Goal: Task Accomplishment & Management: Use online tool/utility

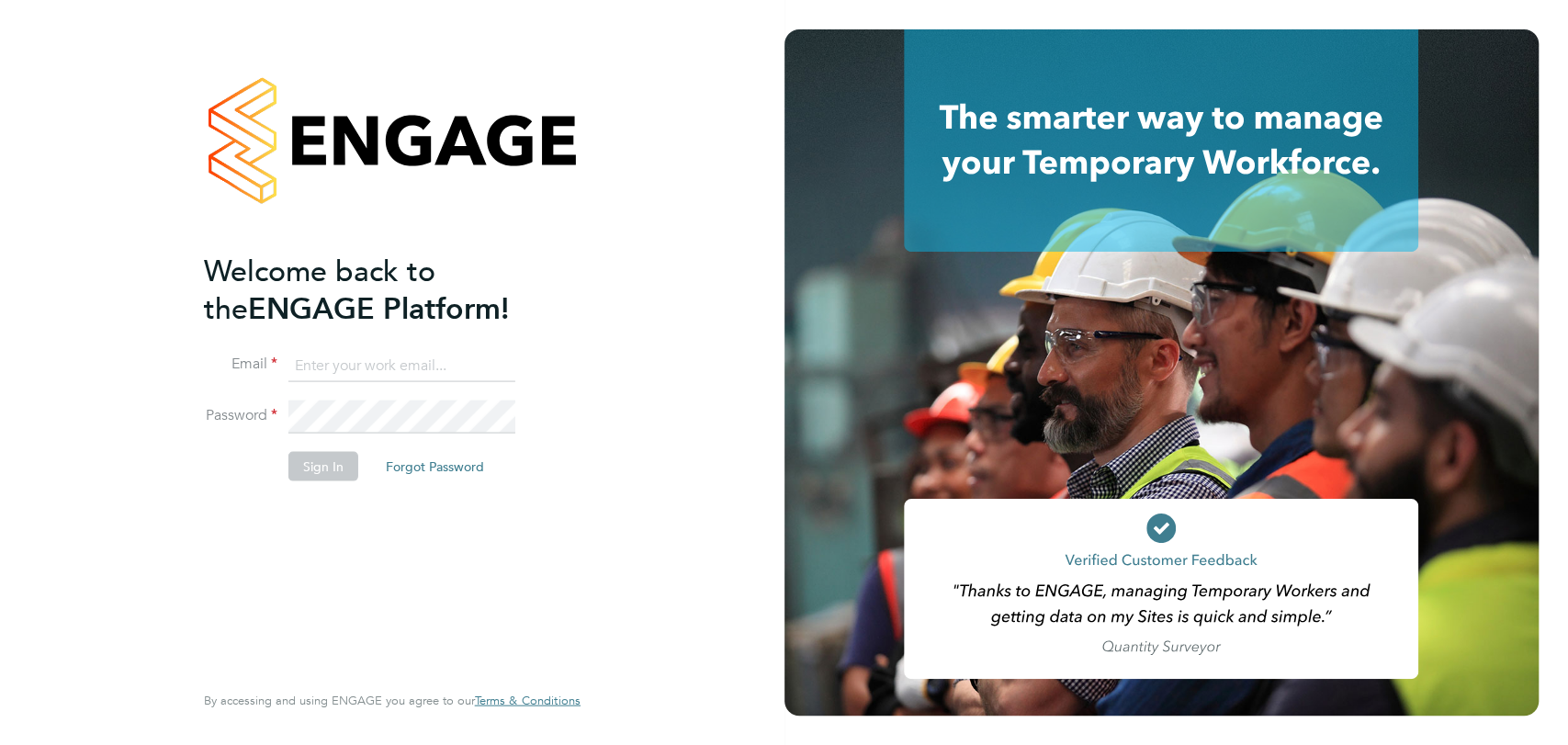
type input "[PERSON_NAME][EMAIL_ADDRESS][PERSON_NAME][DOMAIN_NAME]"
click at [337, 461] on button "Sign In" at bounding box center [323, 466] width 70 height 29
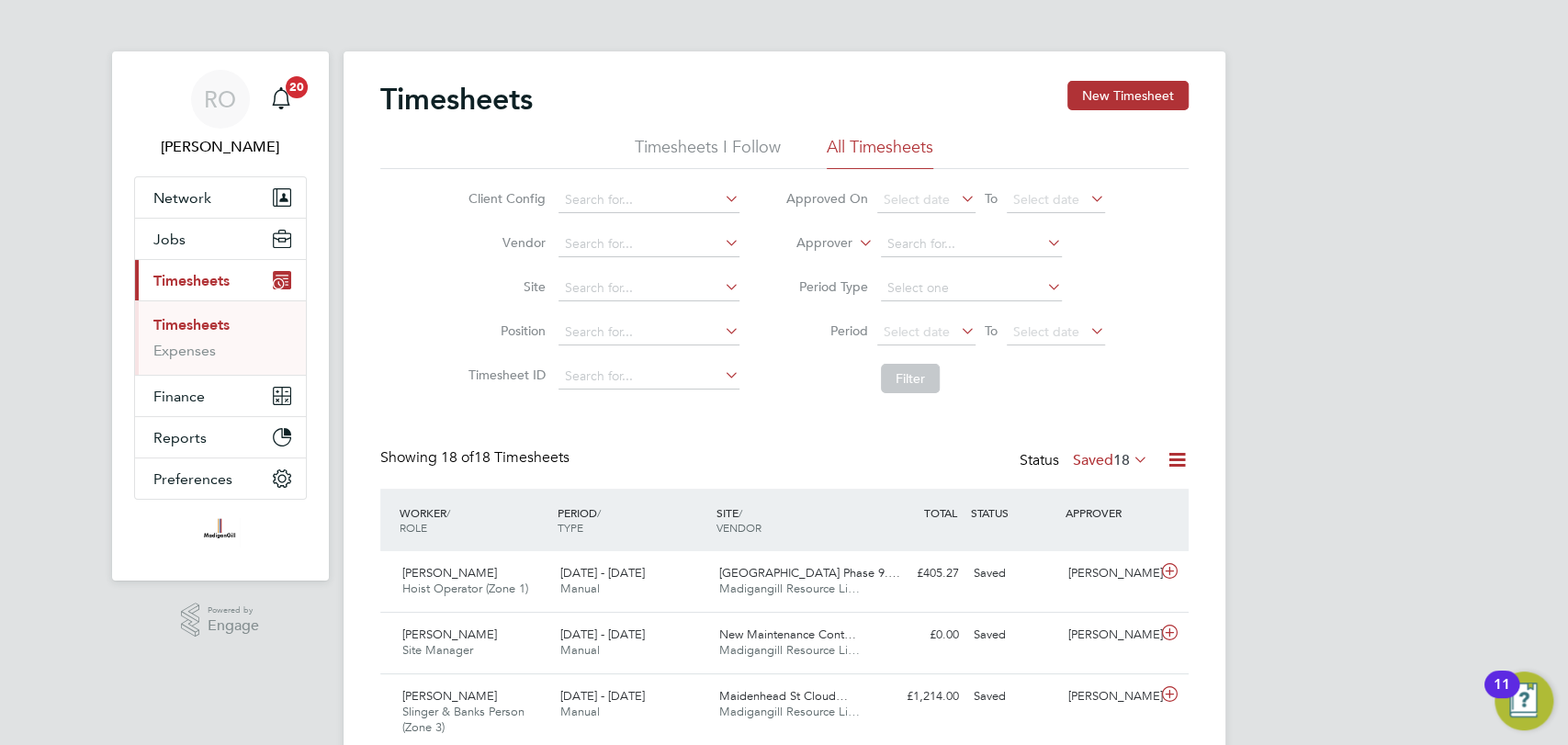
click at [1114, 452] on span "18" at bounding box center [1122, 460] width 17 height 19
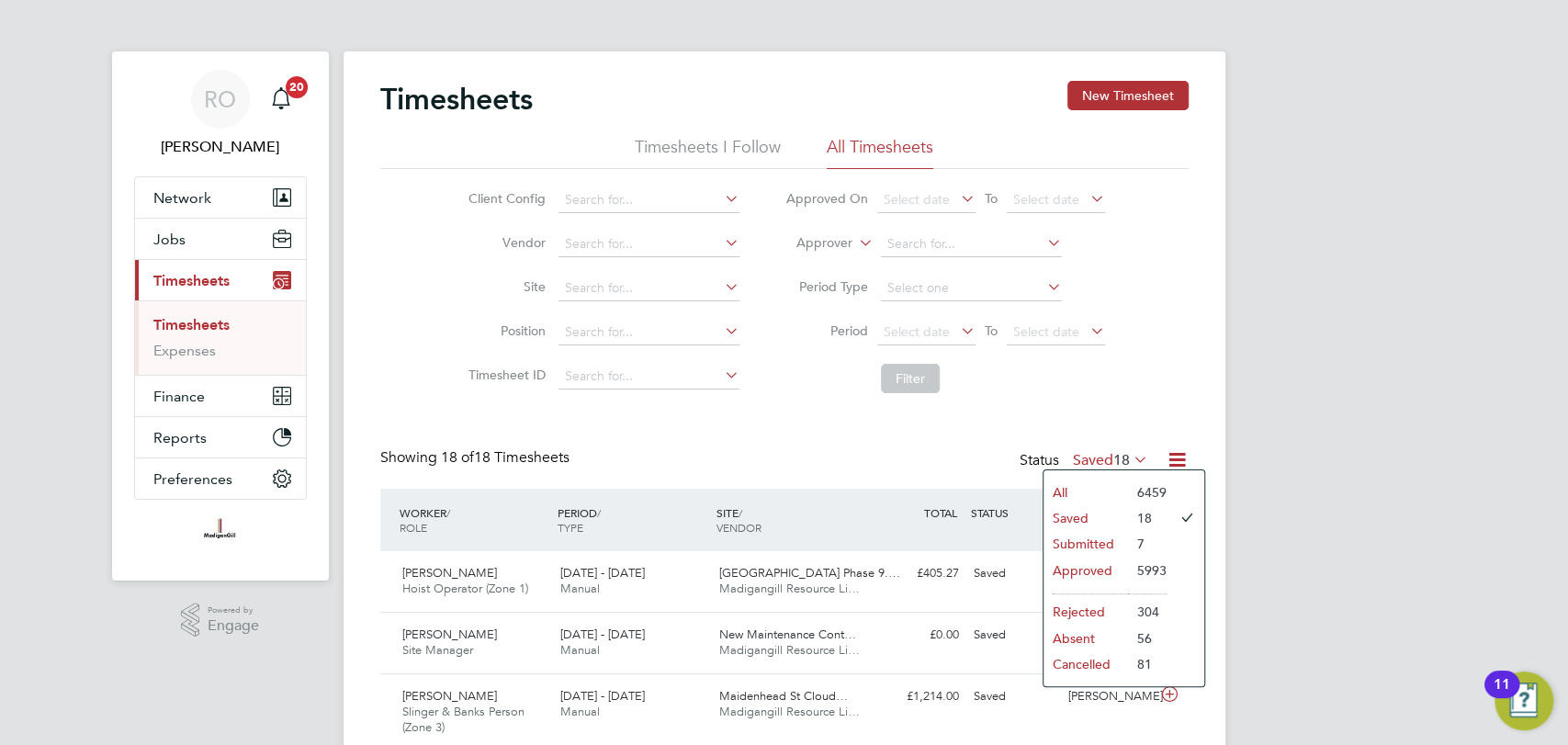
click at [1110, 535] on li "Submitted" at bounding box center [1086, 544] width 84 height 26
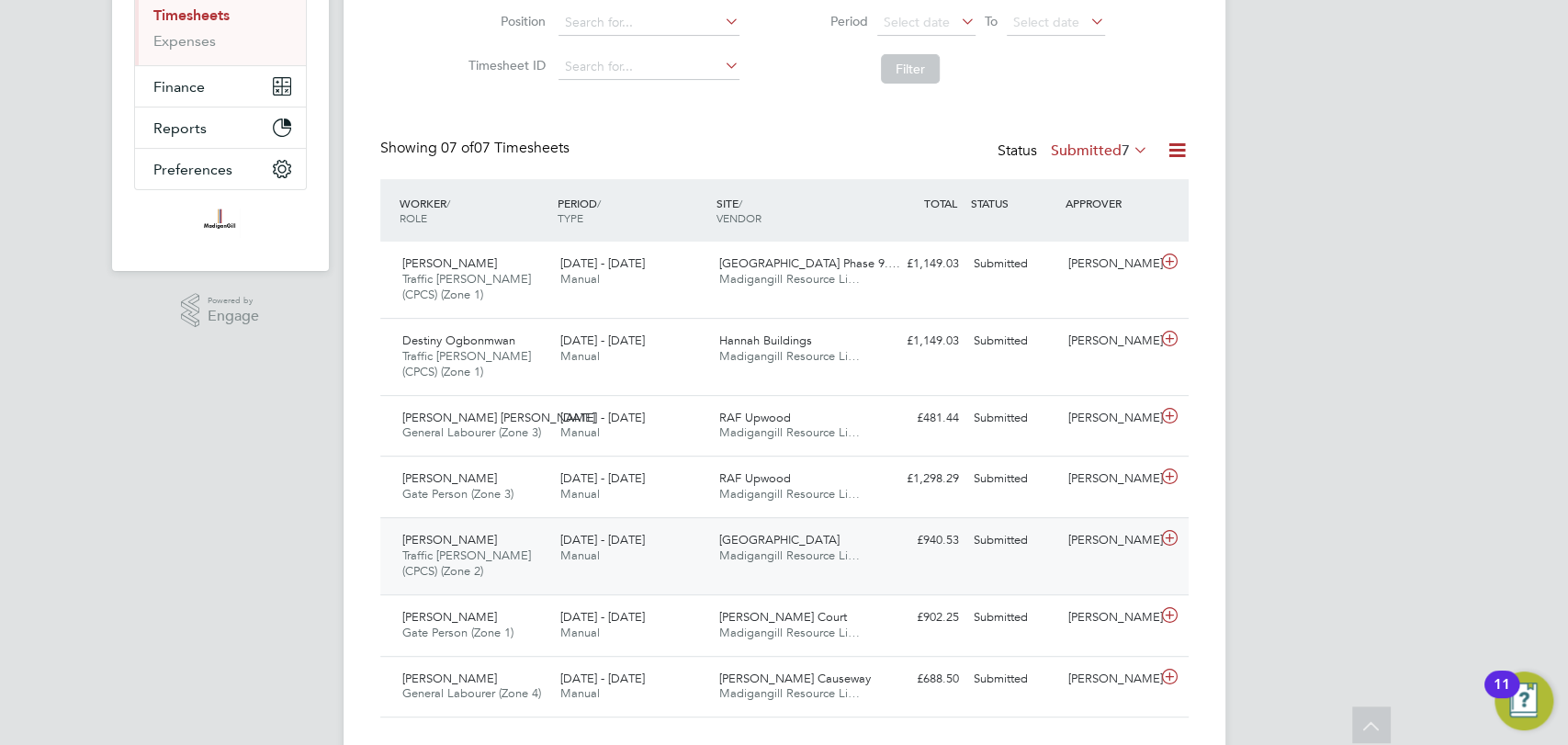
click at [1110, 535] on div "John Taylor" at bounding box center [1108, 541] width 95 height 30
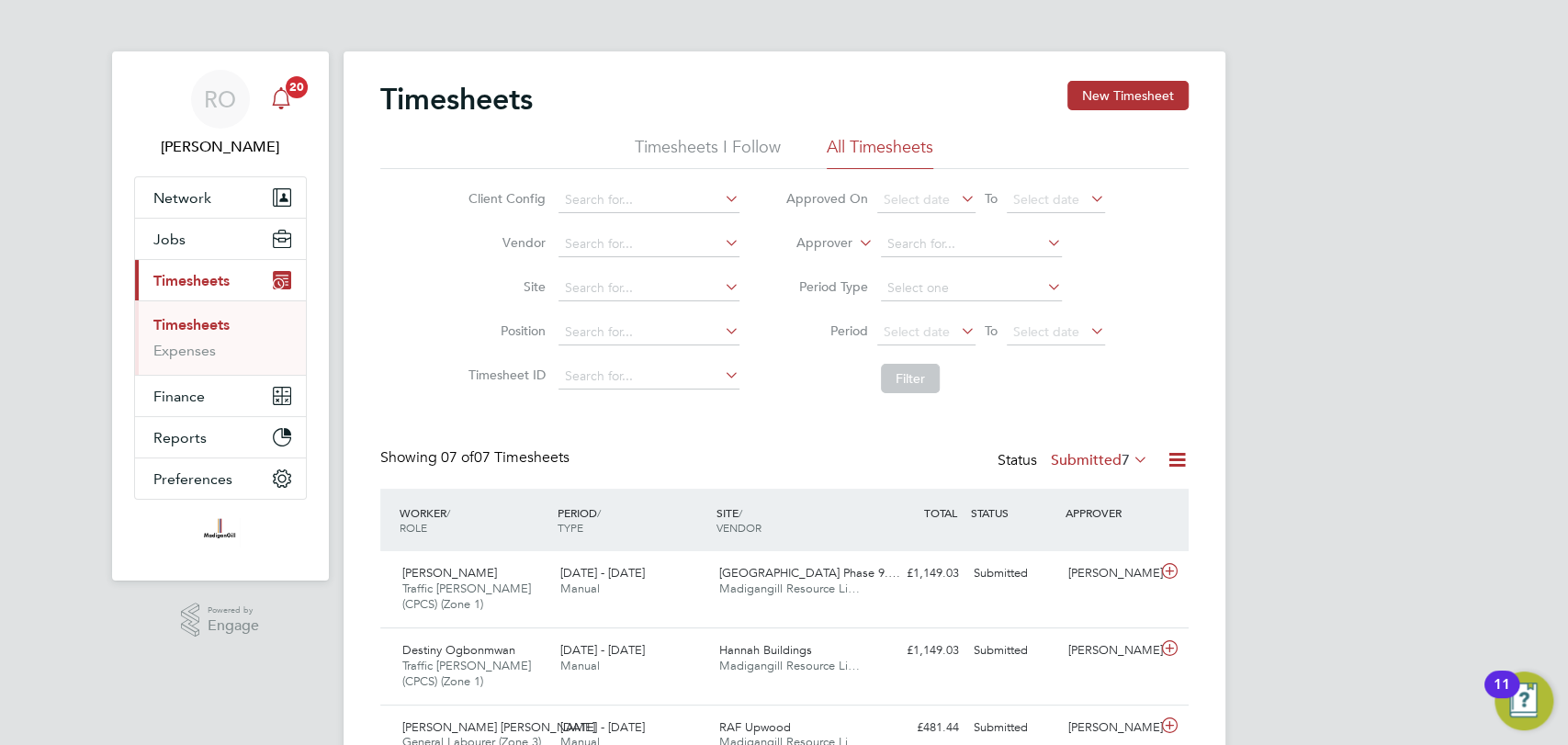
click at [287, 99] on icon "Main navigation" at bounding box center [282, 96] width 18 height 19
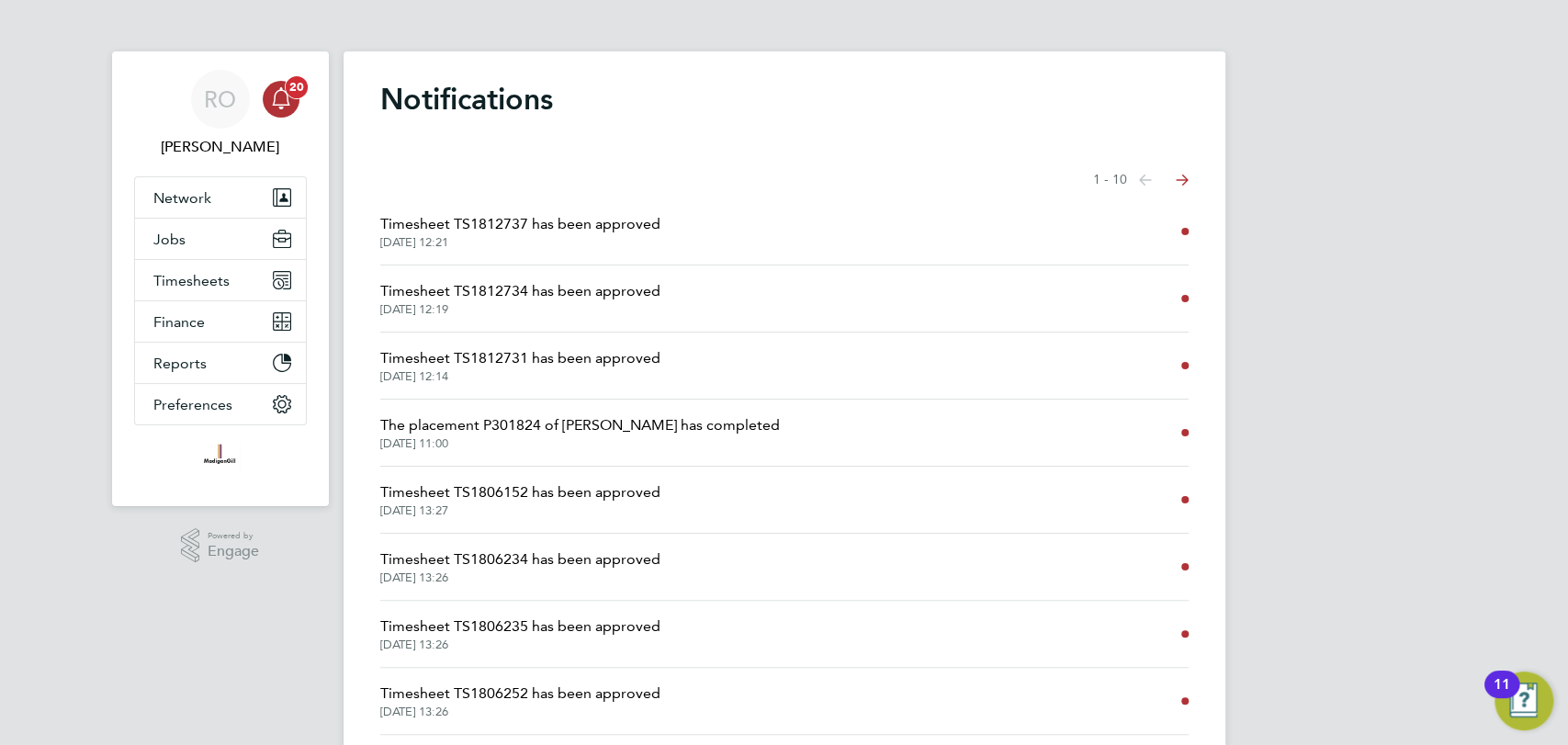
click at [293, 106] on div "Main navigation" at bounding box center [281, 98] width 36 height 36
